Goal: Find specific page/section: Find specific page/section

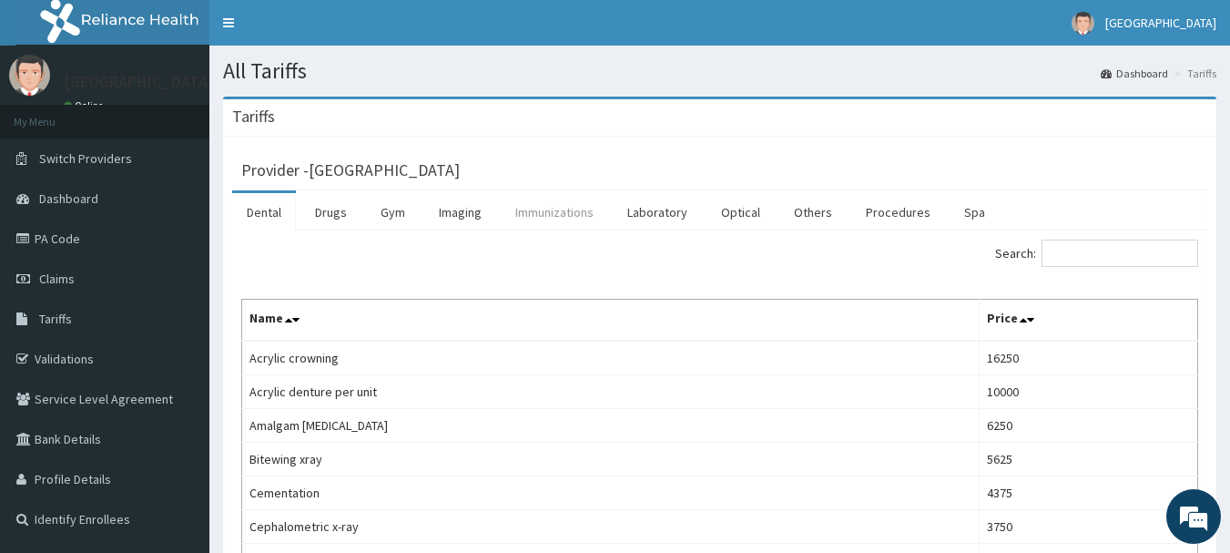
click at [569, 216] on link "Immunizations" at bounding box center [554, 212] width 107 height 38
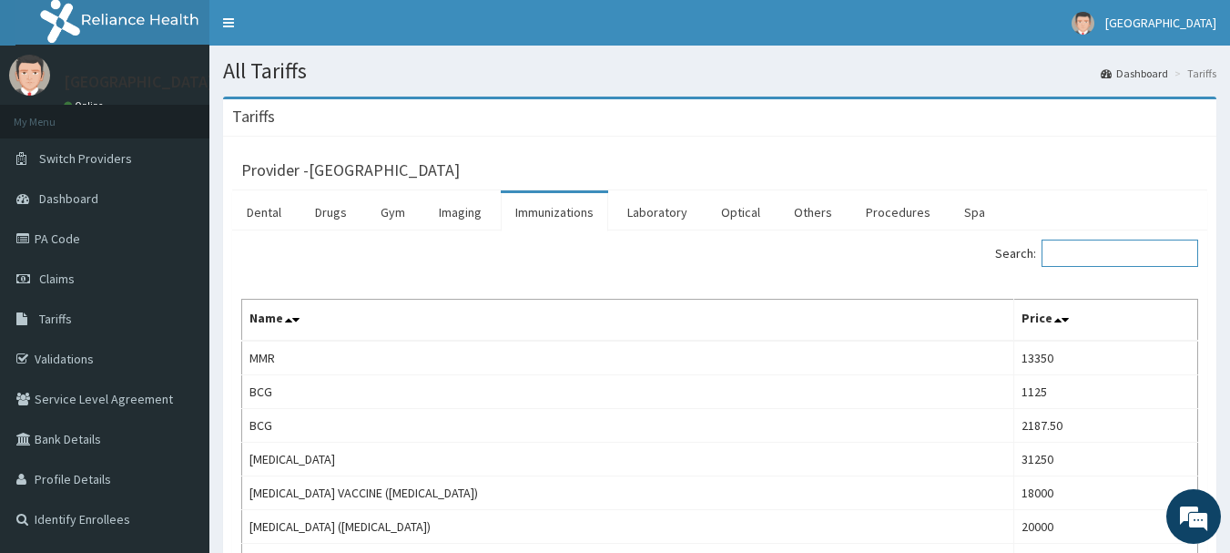
click at [1135, 250] on input "Search:" at bounding box center [1120, 253] width 157 height 27
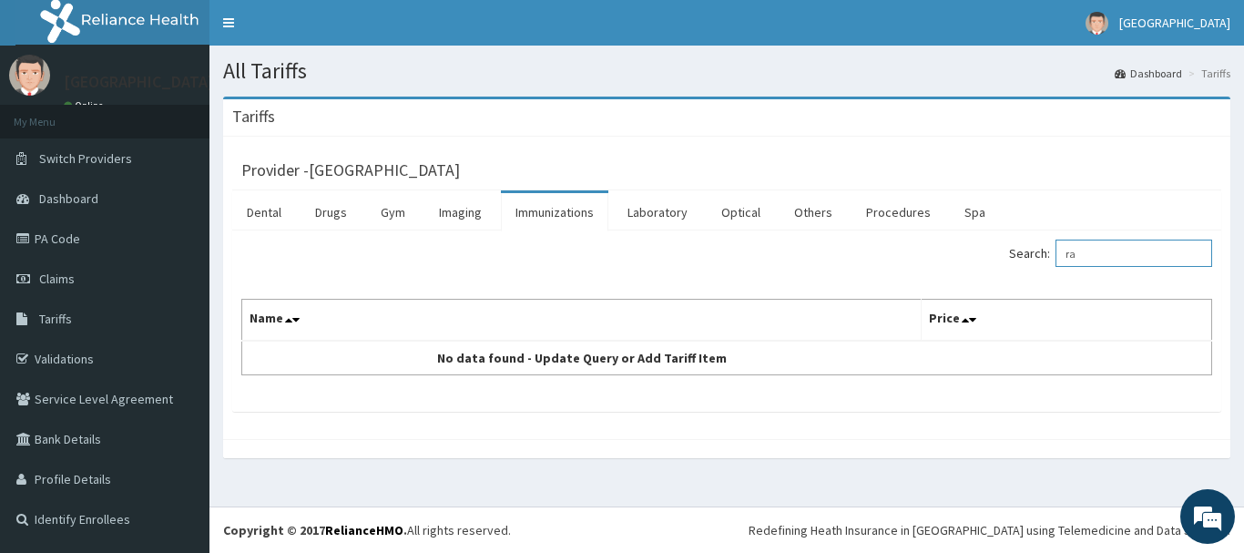
type input "r"
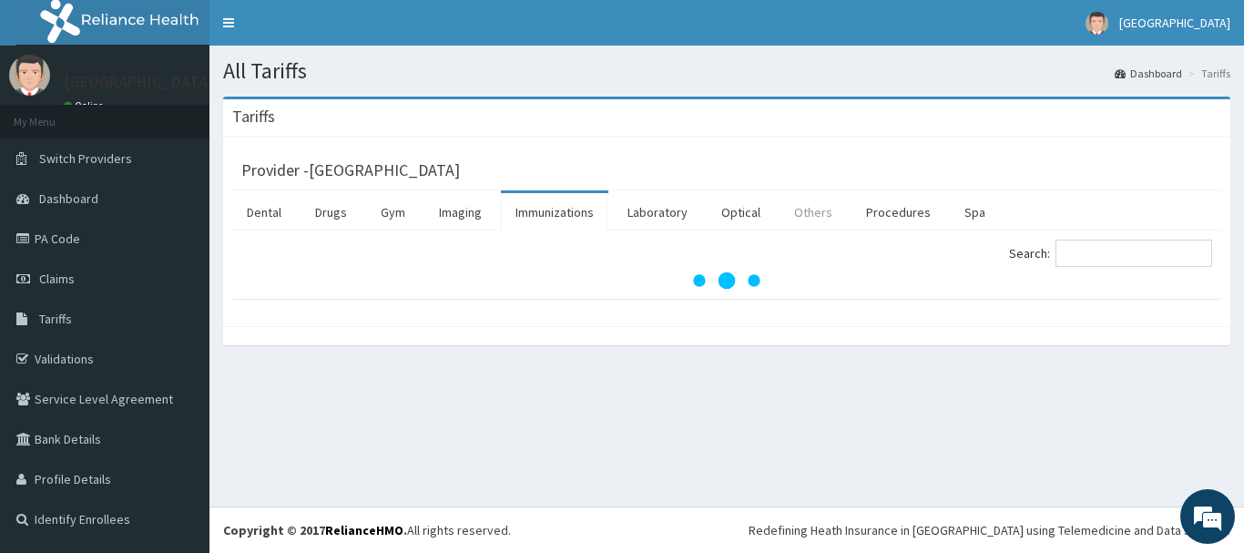
click at [821, 219] on link "Others" at bounding box center [813, 212] width 67 height 38
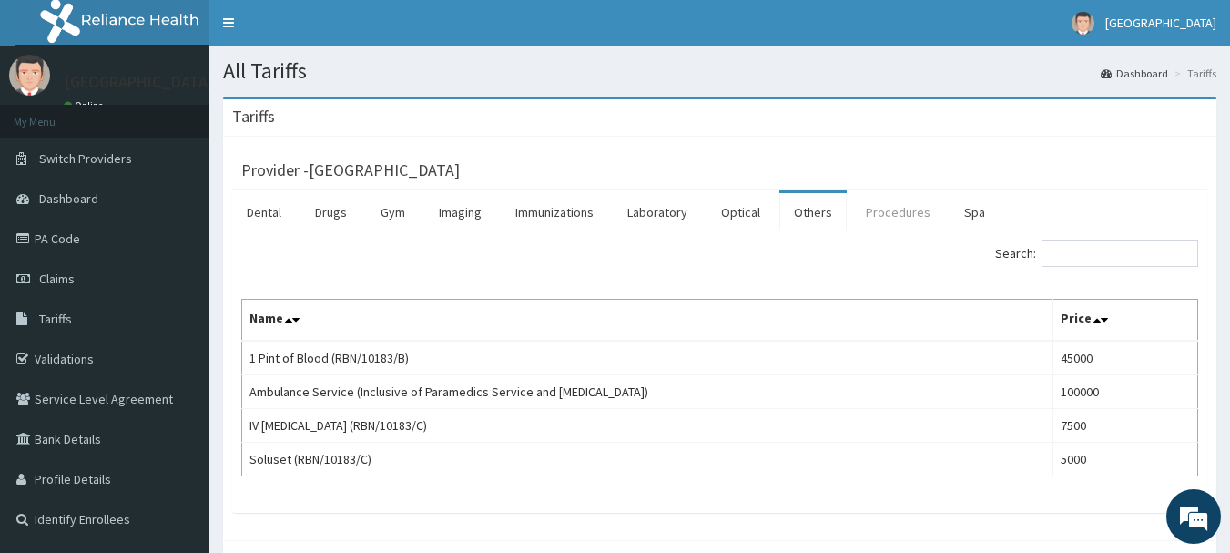
click at [865, 206] on link "Procedures" at bounding box center [898, 212] width 94 height 38
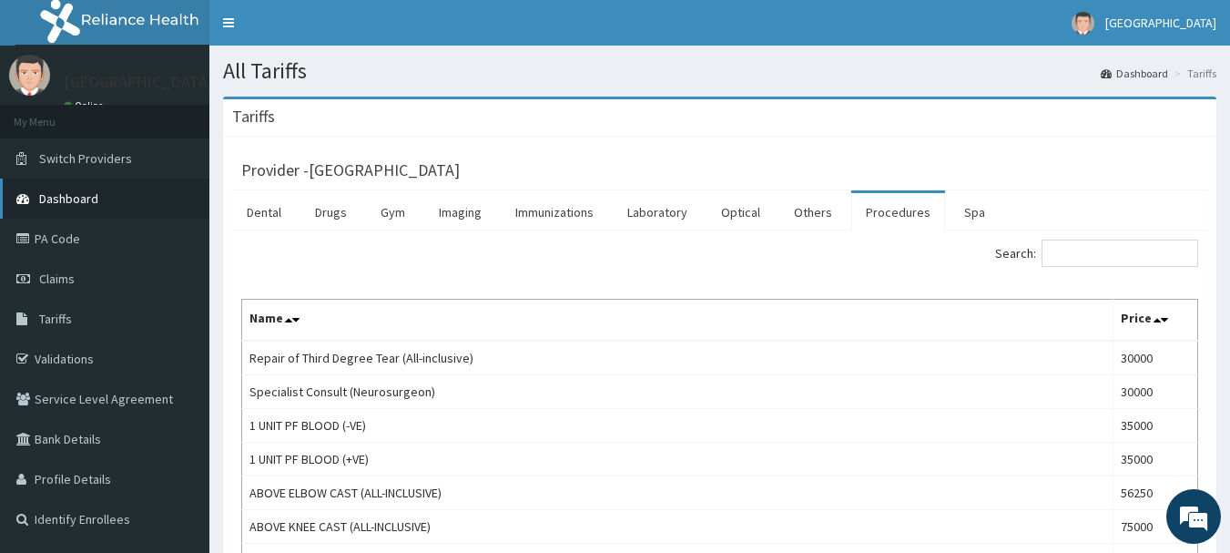
click at [80, 196] on span "Dashboard" at bounding box center [68, 198] width 59 height 16
